Goal: Find specific page/section: Find specific page/section

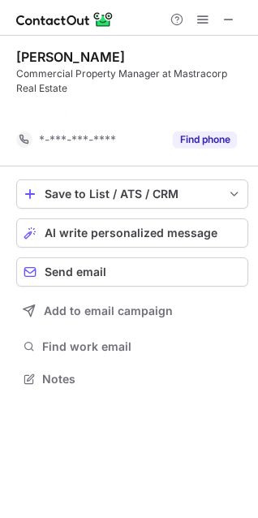
scroll to position [342, 258]
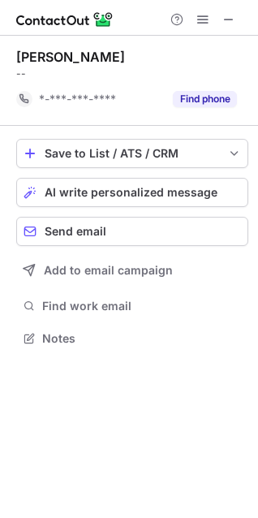
scroll to position [327, 258]
click at [234, 23] on span at bounding box center [228, 19] width 13 height 13
